Goal: Task Accomplishment & Management: Use online tool/utility

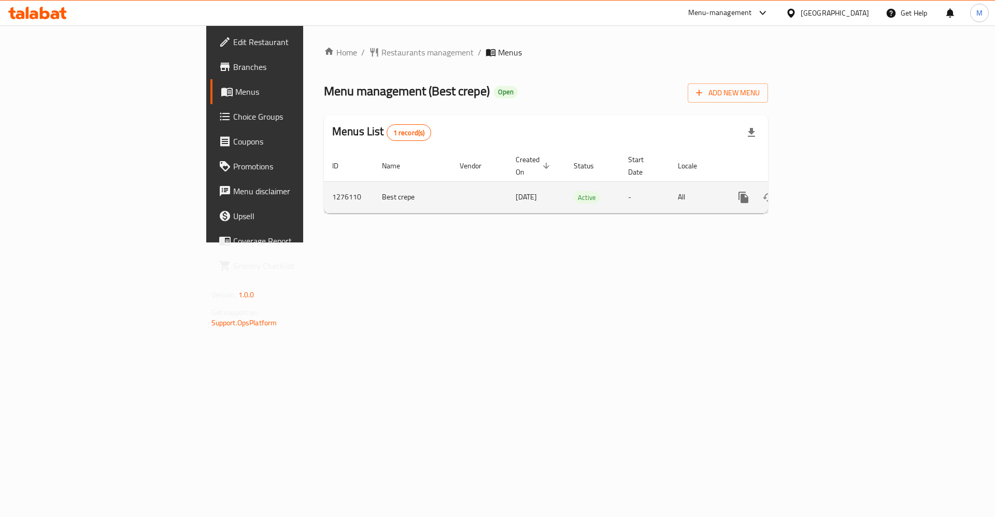
click at [831, 195] on link "enhanced table" at bounding box center [818, 197] width 25 height 25
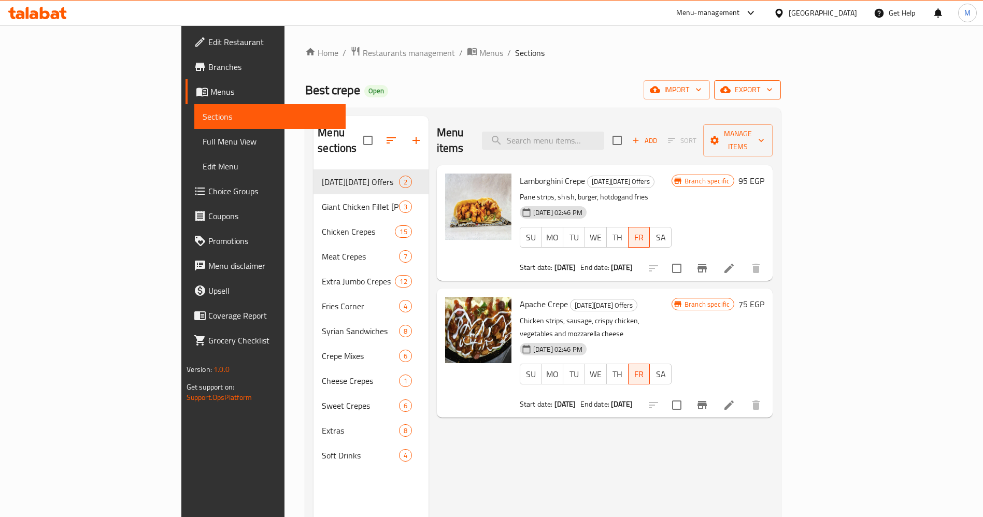
click at [773, 92] on span "export" at bounding box center [747, 89] width 50 height 13
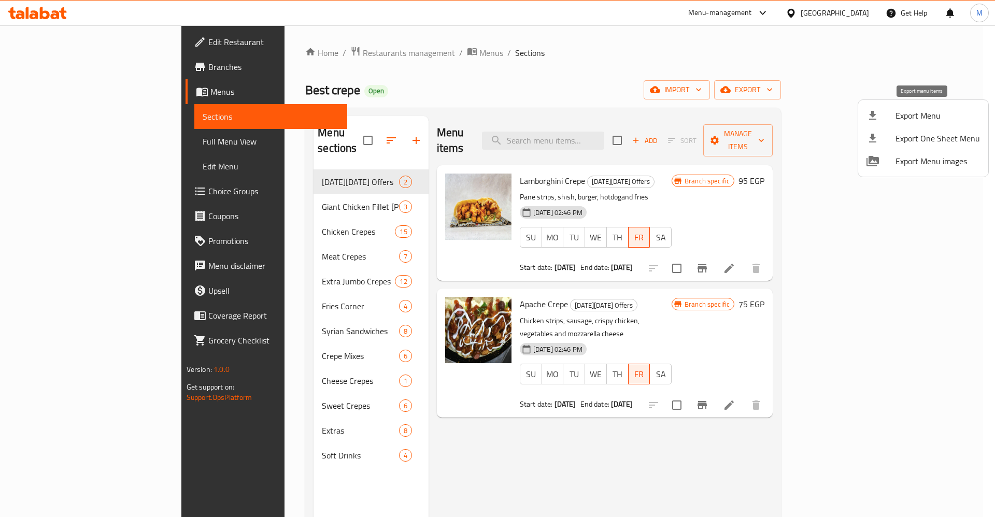
click at [911, 116] on span "Export Menu" at bounding box center [938, 115] width 84 height 12
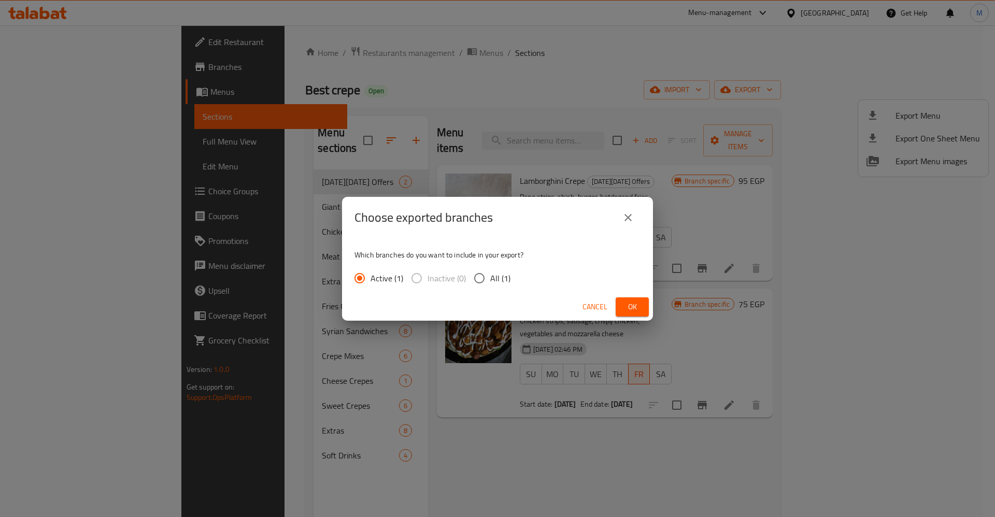
click at [639, 304] on span "Ok" at bounding box center [632, 307] width 17 height 13
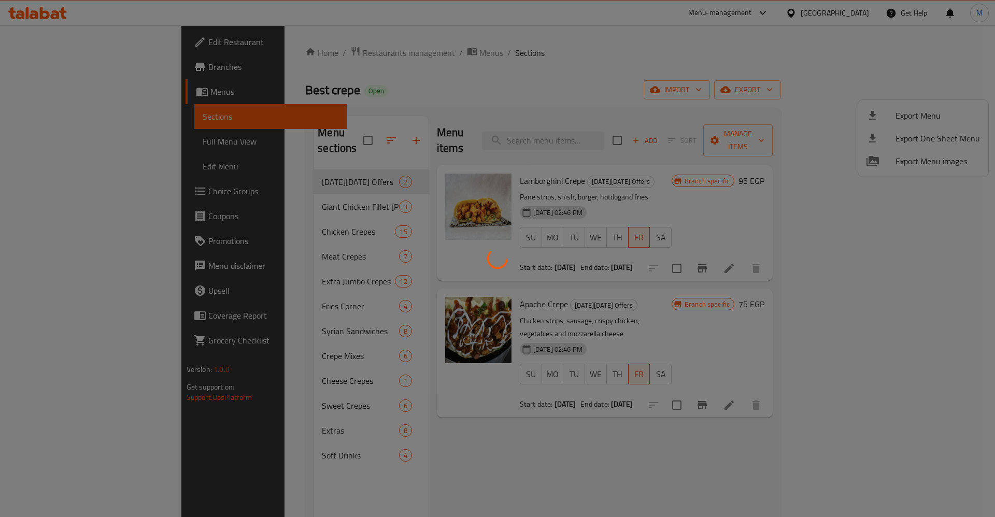
click at [684, 84] on div at bounding box center [497, 258] width 995 height 517
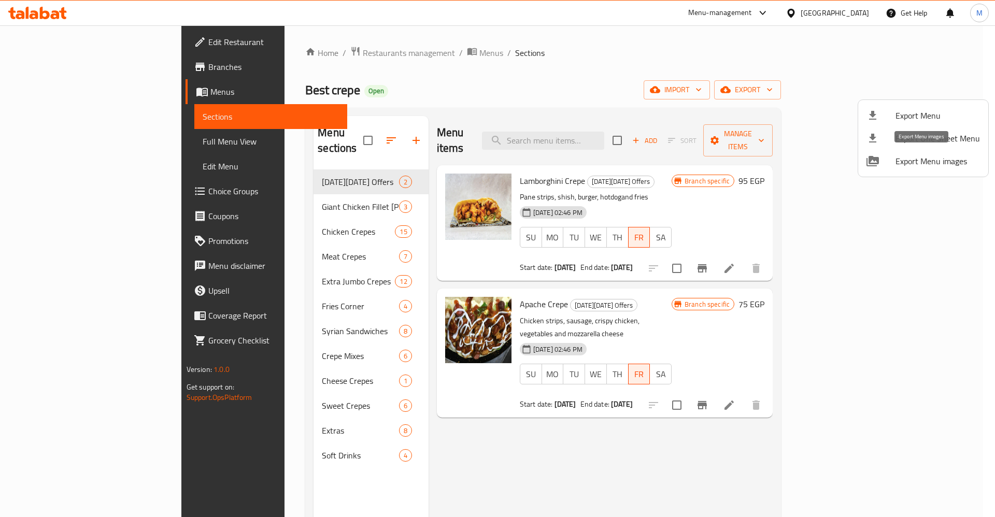
click at [957, 163] on span "Export Menu images" at bounding box center [938, 161] width 84 height 12
click at [721, 63] on div at bounding box center [497, 258] width 995 height 517
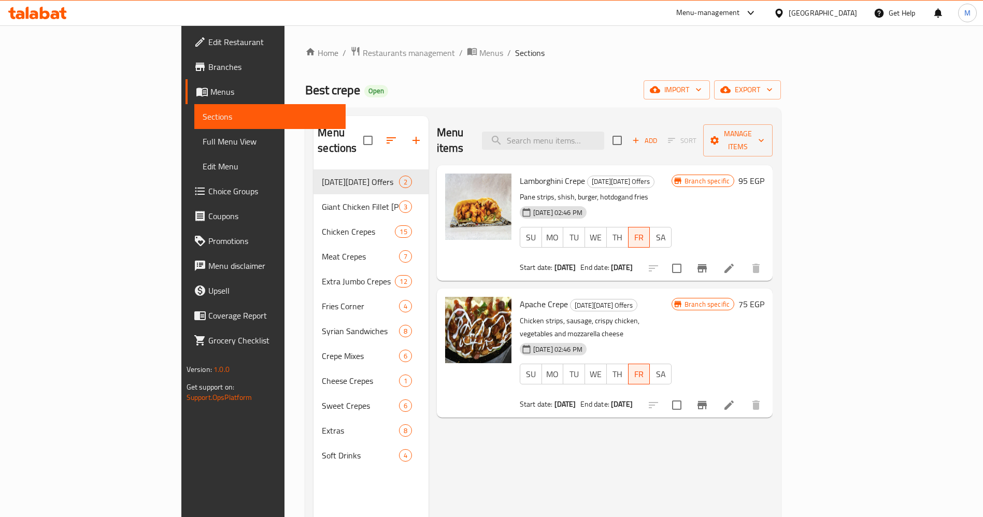
click at [772, 70] on div "Home / Restaurants management / Menus / Sections Best crepe Open import export …" at bounding box center [543, 343] width 476 height 595
